Goal: Task Accomplishment & Management: Complete application form

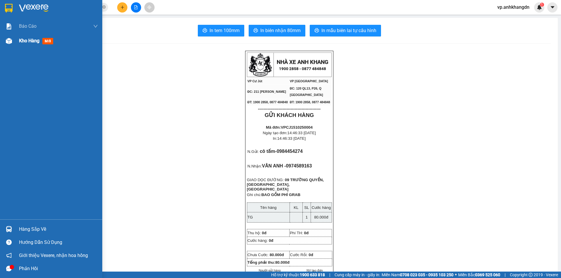
click at [13, 40] on div at bounding box center [9, 41] width 10 height 10
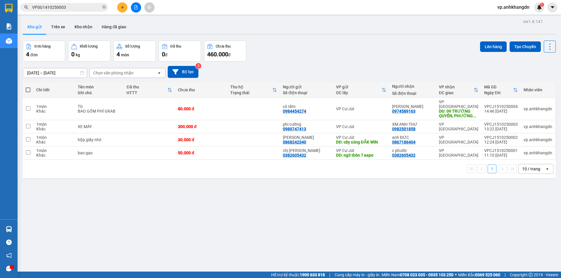
click at [490, 224] on div "ver 1.8.147 Kho gửi Trên xe Kho nhận Hàng đã giao Đơn hàng 4 đơn Khối lượng 0 k…" at bounding box center [289, 157] width 538 height 278
click at [507, 105] on button at bounding box center [509, 109] width 8 height 10
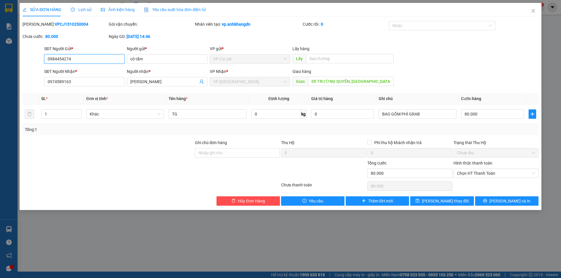
type input "0984454274"
type input "0974589163"
type input "09 TRƯỜNG QUYỀN, [GEOGRAPHIC_DATA], [GEOGRAPHIC_DATA]"
type input "0"
type input "80.000"
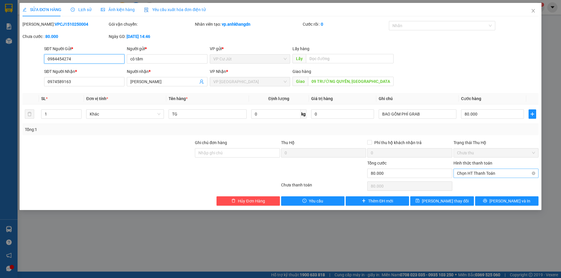
drag, startPoint x: 476, startPoint y: 172, endPoint x: 479, endPoint y: 171, distance: 3.3
click at [478, 172] on span "Chọn HT Thanh Toán" at bounding box center [496, 173] width 78 height 9
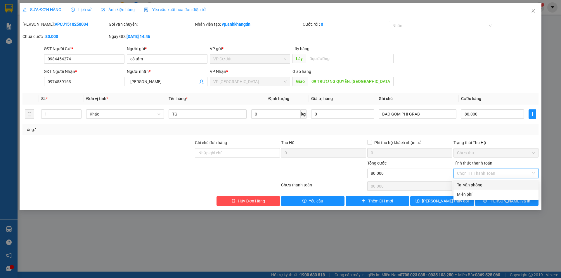
click at [475, 185] on div "Tại văn phòng" at bounding box center [496, 185] width 78 height 6
type input "0"
click at [488, 136] on div "Total Paid Fee 0 Total UnPaid Fee 80.000 Cash Collection Total Fee Mã ĐH: VPCJ1…" at bounding box center [280, 113] width 516 height 185
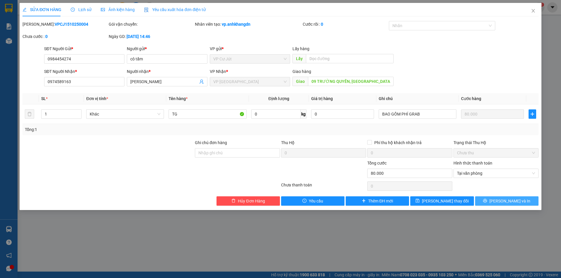
click at [487, 201] on icon "printer" at bounding box center [485, 201] width 4 height 4
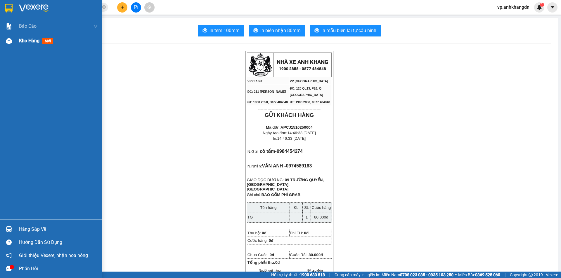
click at [26, 41] on span "Kho hàng" at bounding box center [29, 41] width 20 height 6
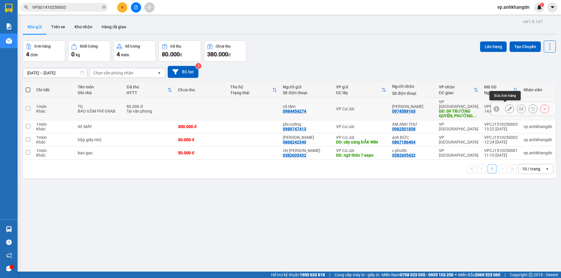
click at [507, 107] on icon at bounding box center [509, 109] width 4 height 4
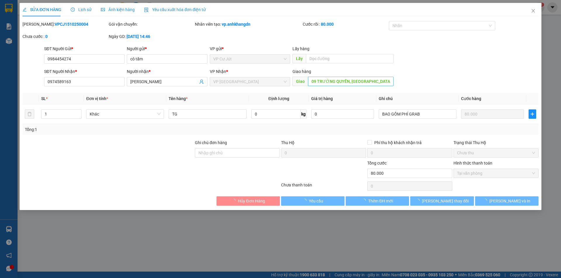
type input "0984454274"
type input "0974589163"
type input "09 TRƯỜNG QUYỀN, [GEOGRAPHIC_DATA], [GEOGRAPHIC_DATA]"
type input "0"
type input "80.000"
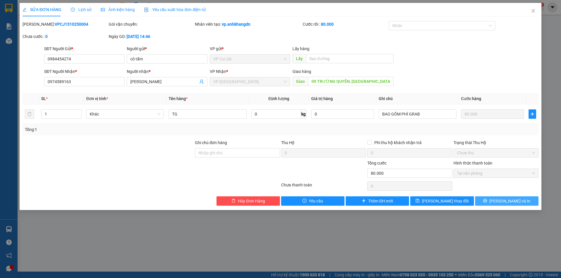
click at [520, 203] on button "[PERSON_NAME] và In" at bounding box center [506, 201] width 63 height 9
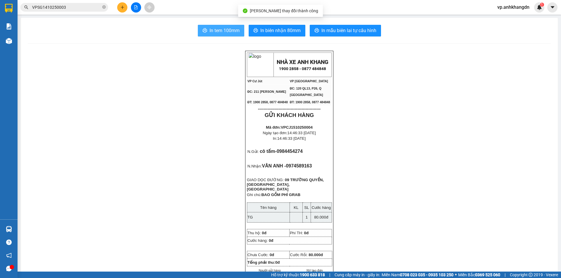
click at [215, 32] on span "In tem 100mm" at bounding box center [224, 30] width 30 height 7
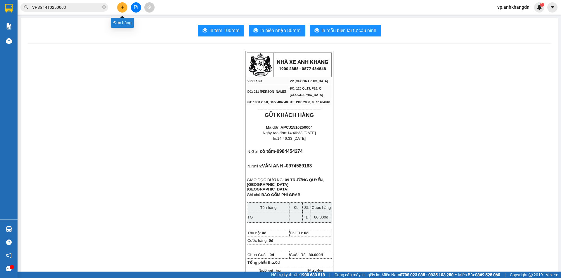
click at [122, 7] on icon "plus" at bounding box center [122, 7] width 3 height 0
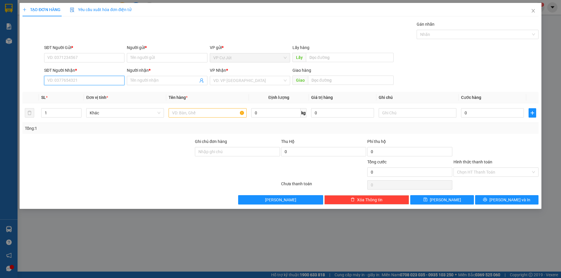
click at [95, 76] on input "SĐT Người Nhận *" at bounding box center [84, 80] width 80 height 9
type input "0376182"
drag, startPoint x: 95, startPoint y: 77, endPoint x: 44, endPoint y: 80, distance: 51.2
click at [44, 80] on input "0376182" at bounding box center [84, 80] width 80 height 9
click at [192, 118] on div at bounding box center [208, 113] width 78 height 12
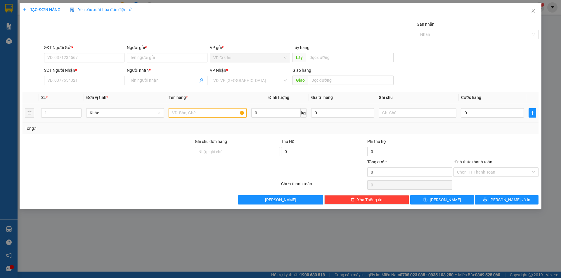
click at [193, 116] on input "text" at bounding box center [208, 112] width 78 height 9
type input "[GEOGRAPHIC_DATA]"
click at [241, 86] on div "VP Nhận * VD: VP [GEOGRAPHIC_DATA]" at bounding box center [250, 77] width 80 height 20
click at [242, 83] on input "search" at bounding box center [247, 80] width 69 height 9
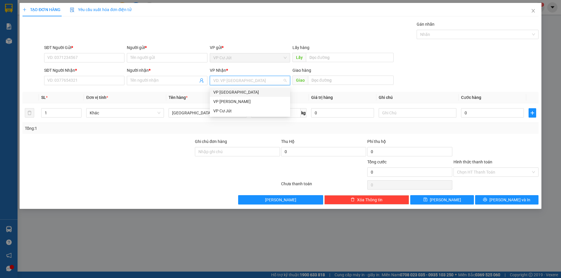
click at [236, 90] on div "VP [GEOGRAPHIC_DATA]" at bounding box center [249, 92] width 73 height 6
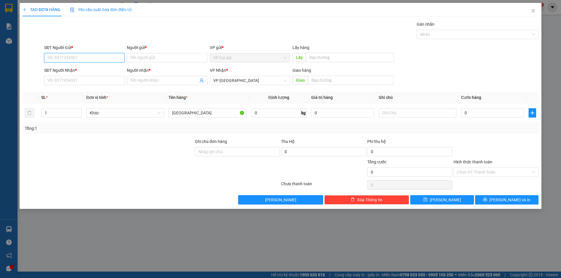
click at [105, 56] on input "SĐT Người Gửi *" at bounding box center [84, 57] width 80 height 9
click at [103, 80] on input "SĐT Người Nhận *" at bounding box center [84, 80] width 80 height 9
type input "0376182415"
click at [163, 80] on input "Người nhận *" at bounding box center [163, 80] width 67 height 6
type input "A"
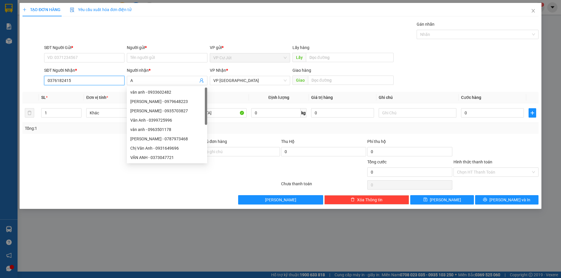
drag, startPoint x: 62, startPoint y: 82, endPoint x: 18, endPoint y: 83, distance: 44.4
click at [18, 83] on div "TẠO ĐƠN HÀNG Yêu cầu xuất hóa đơn điện tử Transit Pickup Surcharge Ids Transit …" at bounding box center [280, 139] width 561 height 278
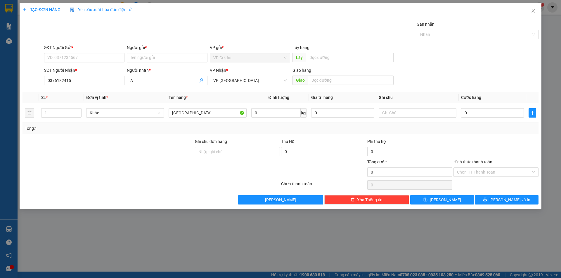
click at [79, 52] on div "SĐT Người Gửi *" at bounding box center [84, 48] width 80 height 9
click at [82, 57] on input "SĐT Người Gửi *" at bounding box center [84, 57] width 80 height 9
paste input "0376182415"
type input "0376182415"
drag, startPoint x: 138, startPoint y: 79, endPoint x: 142, endPoint y: 67, distance: 12.1
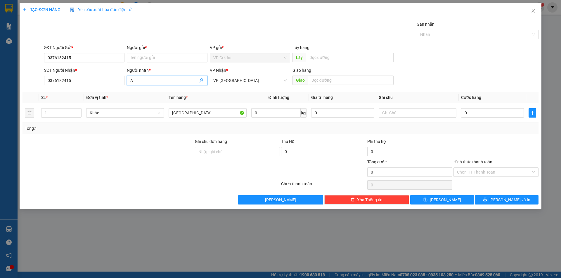
click at [103, 83] on div "SĐT Người Nhận * 0376182415 Người nhận * A A VP Nhận * VP [GEOGRAPHIC_DATA] Gia…" at bounding box center [291, 77] width 497 height 20
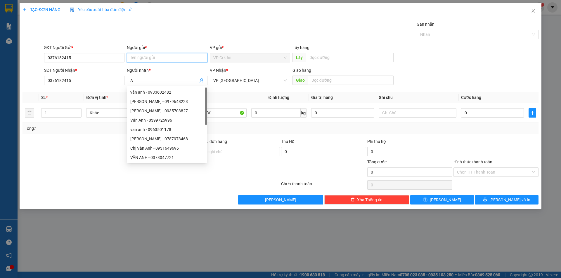
click at [149, 59] on input "Người gửi *" at bounding box center [167, 57] width 80 height 9
paste input "A"
type input "A"
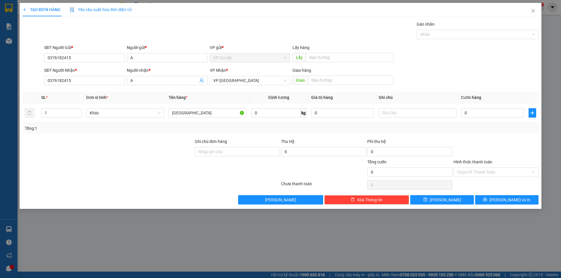
drag, startPoint x: 166, startPoint y: 35, endPoint x: 184, endPoint y: 37, distance: 18.6
click at [167, 34] on div "Gán nhãn Nhãn" at bounding box center [291, 31] width 497 height 20
click at [486, 114] on input "0" at bounding box center [492, 112] width 63 height 9
type input "80"
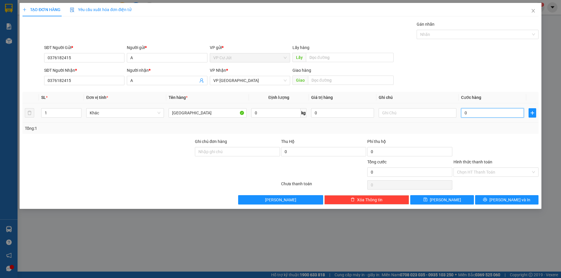
type input "80"
type input "800"
type input "8.000"
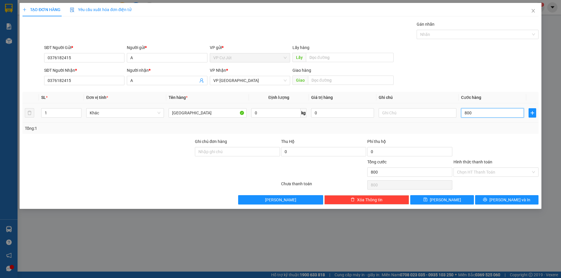
type input "8.000"
type input "80.000"
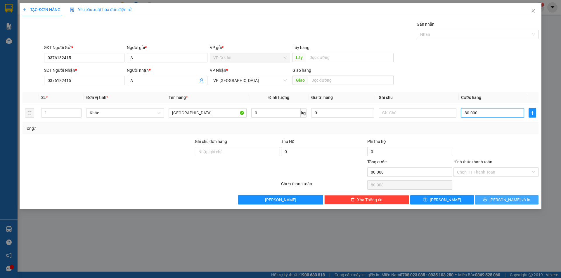
type input "80.000"
click at [506, 202] on span "[PERSON_NAME] và In" at bounding box center [509, 200] width 41 height 6
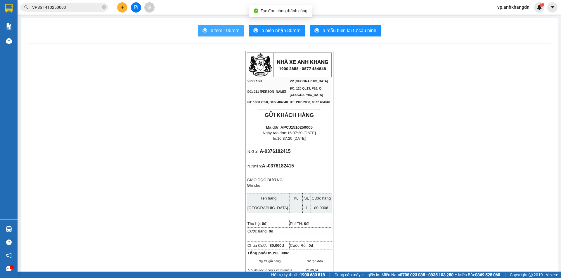
click at [231, 35] on button "In tem 100mm" at bounding box center [221, 31] width 46 height 12
click at [122, 8] on icon "plus" at bounding box center [122, 7] width 4 height 4
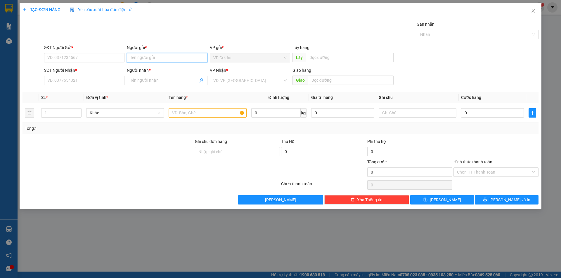
click at [186, 57] on input "Người gửi *" at bounding box center [167, 57] width 80 height 9
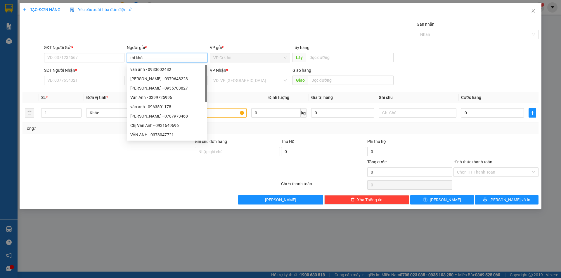
type input "tài khôi"
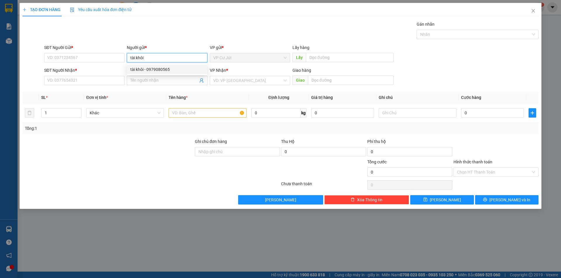
click at [175, 69] on div "tài khôi - 0979080565" at bounding box center [166, 69] width 73 height 6
type input "0979080565"
type input "tài khôi"
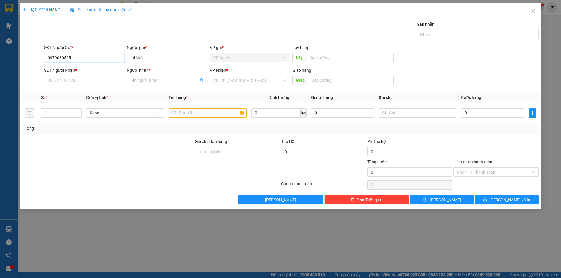
click at [16, 60] on div "TẠO ĐƠN HÀNG Yêu cầu xuất hóa đơn điện tử Transit Pickup Surcharge Ids Transit …" at bounding box center [280, 139] width 561 height 278
click at [78, 40] on div "Gán nhãn Nhãn" at bounding box center [291, 31] width 497 height 20
click at [72, 75] on div "SĐT Người Nhận *" at bounding box center [84, 71] width 80 height 9
click at [73, 79] on input "SĐT Người Nhận *" at bounding box center [84, 80] width 80 height 9
click at [83, 85] on input "SĐT Người Nhận *" at bounding box center [84, 80] width 80 height 9
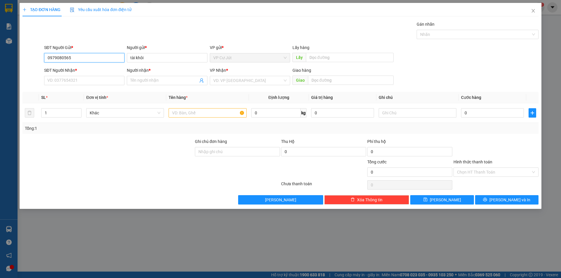
drag, startPoint x: 73, startPoint y: 56, endPoint x: 21, endPoint y: 60, distance: 52.2
click at [21, 60] on div "TẠO ĐƠN HÀNG Yêu cầu xuất hóa đơn điện tử Transit Pickup Surcharge Ids Transit …" at bounding box center [281, 106] width 522 height 206
click at [63, 79] on input "SĐT Người Nhận *" at bounding box center [84, 80] width 80 height 9
paste input "0979080565"
type input "0979080565"
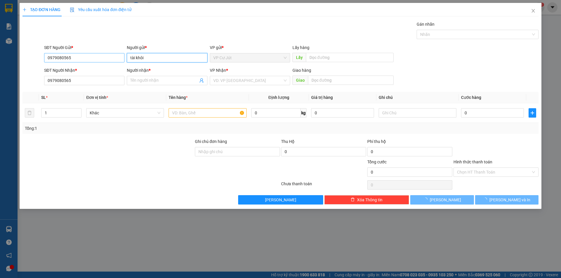
drag, startPoint x: 137, startPoint y: 58, endPoint x: 100, endPoint y: 58, distance: 37.1
click at [100, 58] on div "SĐT Người Gửi * 0979080565 Người gửi * tài khôi tài khôi VP gửi * VP [PERSON_NA…" at bounding box center [291, 54] width 497 height 20
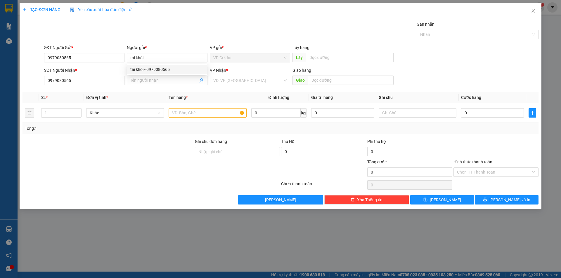
click at [114, 33] on div "Gán nhãn Nhãn" at bounding box center [291, 31] width 497 height 20
click at [135, 76] on span at bounding box center [167, 80] width 80 height 9
paste input "tài khôi"
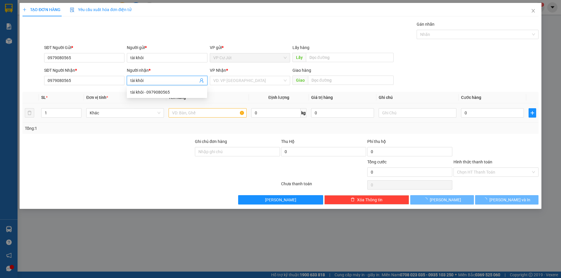
type input "tài khôi"
click at [179, 111] on input "text" at bounding box center [208, 112] width 78 height 9
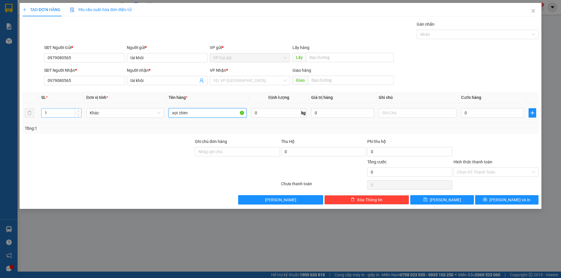
type input "xọt chim"
click at [69, 109] on input "1" at bounding box center [61, 113] width 40 height 9
type input "2"
click at [216, 82] on input "search" at bounding box center [247, 80] width 69 height 9
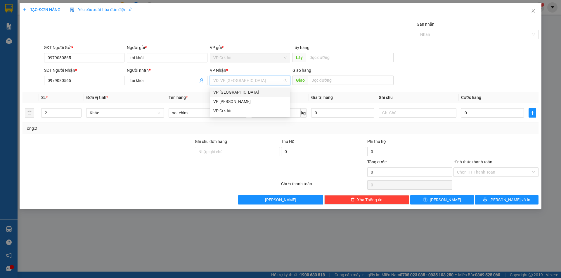
drag, startPoint x: 219, startPoint y: 89, endPoint x: 236, endPoint y: 89, distance: 17.8
click at [219, 89] on div "VP [GEOGRAPHIC_DATA]" at bounding box center [249, 92] width 73 height 6
click at [475, 108] on div "0" at bounding box center [492, 113] width 63 height 12
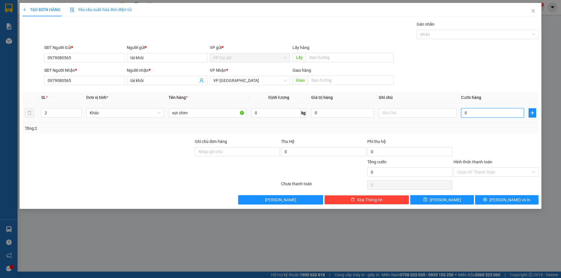
click at [475, 113] on input "0" at bounding box center [492, 112] width 63 height 9
type input "20"
type input "200"
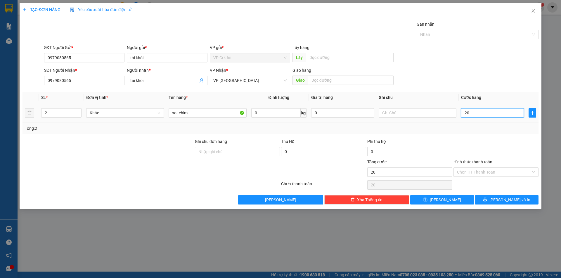
type input "200"
type input "2.000"
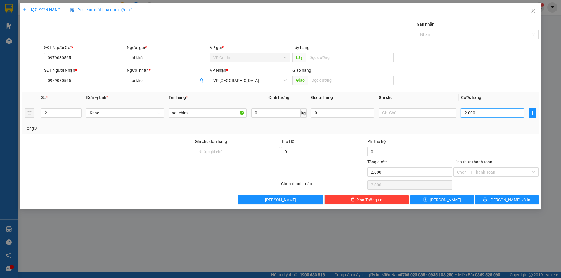
type input "20.000"
type input "200.000"
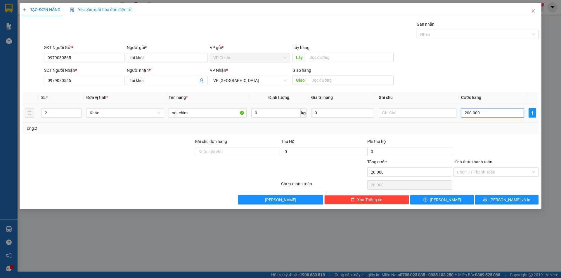
type input "200.000"
click at [508, 200] on span "[PERSON_NAME] và In" at bounding box center [509, 200] width 41 height 6
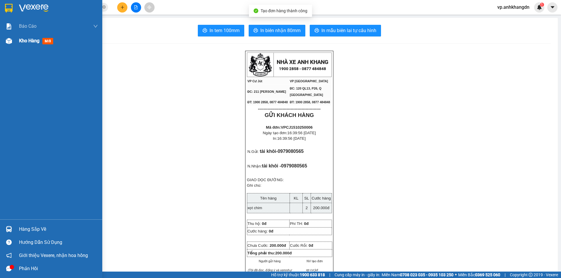
click at [14, 41] on div at bounding box center [9, 41] width 10 height 10
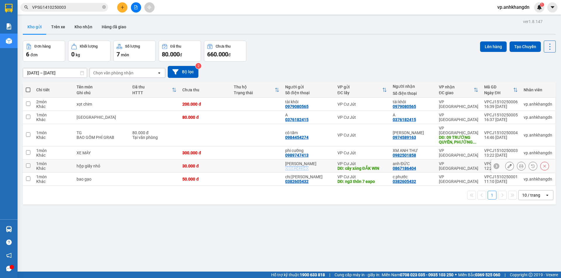
drag, startPoint x: 312, startPoint y: 163, endPoint x: 286, endPoint y: 163, distance: 26.3
click at [286, 163] on div "anh DUY 0868242340" at bounding box center [308, 166] width 46 height 9
checkbox input "true"
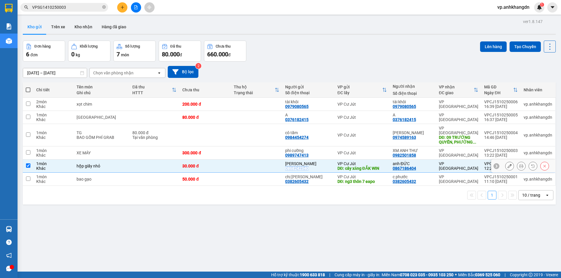
copy div "0868242340"
click at [346, 41] on div "Đơn hàng 6 đơn Khối lượng 0 kg Số lượng 7 món Đã thu 80.000 đ Chưa thu 660.000 …" at bounding box center [289, 51] width 533 height 21
click at [275, 225] on div "ver 1.8.147 Kho gửi Trên xe Kho nhận Hàng đã giao Đơn hàng 6 đơn Khối lượng 0 k…" at bounding box center [289, 157] width 538 height 278
drag, startPoint x: 380, startPoint y: 178, endPoint x: 349, endPoint y: 177, distance: 31.3
click at [349, 179] on div "DĐ: ng3 thôn 7 eapo" at bounding box center [361, 181] width 49 height 5
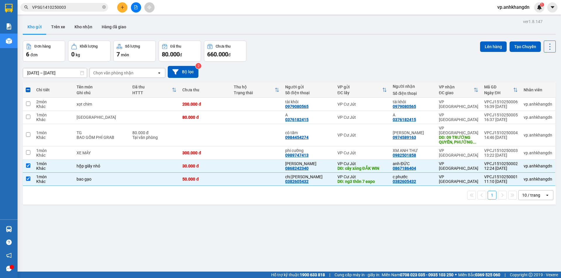
drag, startPoint x: 334, startPoint y: 203, endPoint x: 324, endPoint y: 190, distance: 16.4
click at [334, 203] on div "ver 1.8.147 Kho gửi Trên xe Kho nhận Hàng đã giao Đơn hàng 6 đơn Khối lượng 0 k…" at bounding box center [289, 157] width 538 height 278
drag, startPoint x: 311, startPoint y: 178, endPoint x: 308, endPoint y: 178, distance: 3.2
click at [308, 178] on div "chị phước 0382605432" at bounding box center [308, 179] width 46 height 9
checkbox input "false"
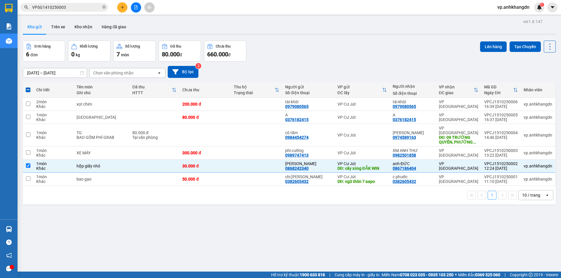
click at [316, 202] on div "ver 1.8.147 Kho gửi Trên xe Kho nhận Hàng đã giao Đơn hàng 6 đơn Khối lượng 0 k…" at bounding box center [289, 157] width 538 height 278
click at [280, 161] on td at bounding box center [256, 166] width 51 height 13
checkbox input "false"
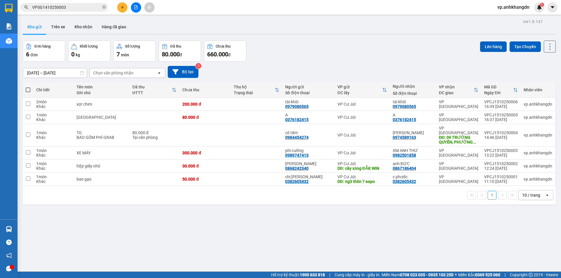
click at [307, 70] on div "[DATE] – [DATE] Press the down arrow key to interact with the calendar and sele…" at bounding box center [289, 72] width 533 height 12
